Goal: Book appointment/travel/reservation

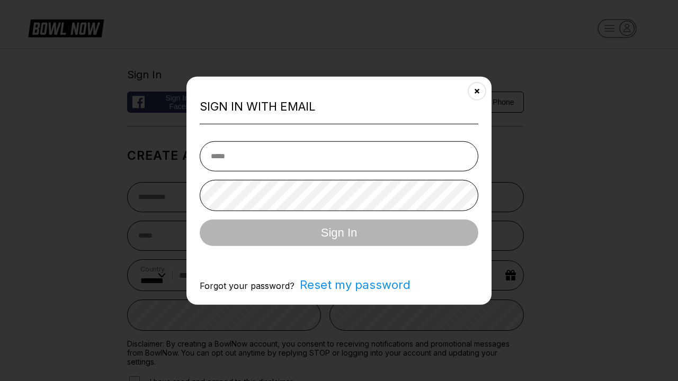
select select "**"
type input "**********"
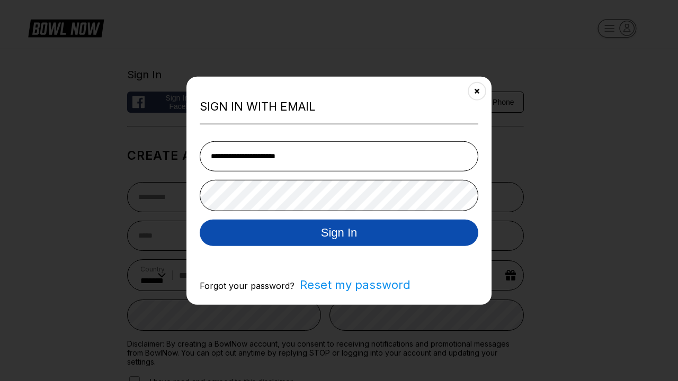
click at [339, 234] on button "Sign In" at bounding box center [339, 232] width 279 height 26
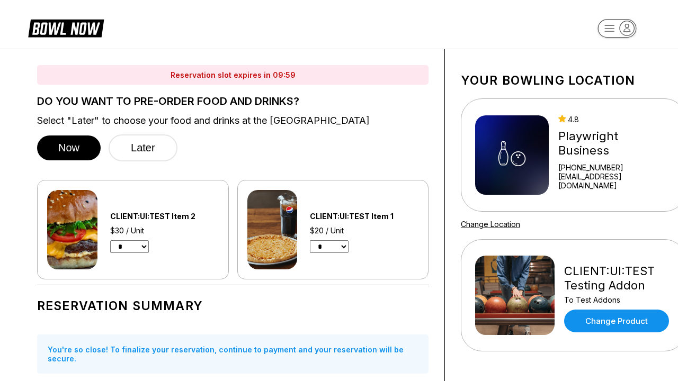
select select "*"
